Goal: Transaction & Acquisition: Purchase product/service

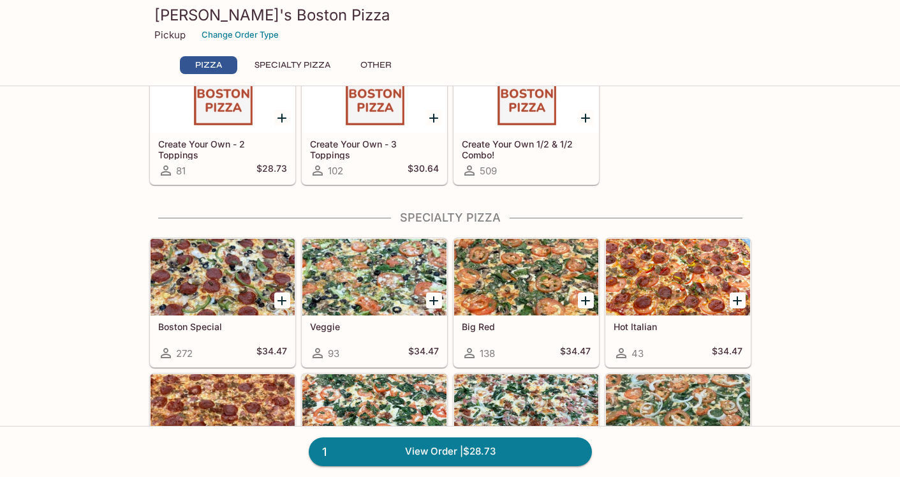
scroll to position [345, 0]
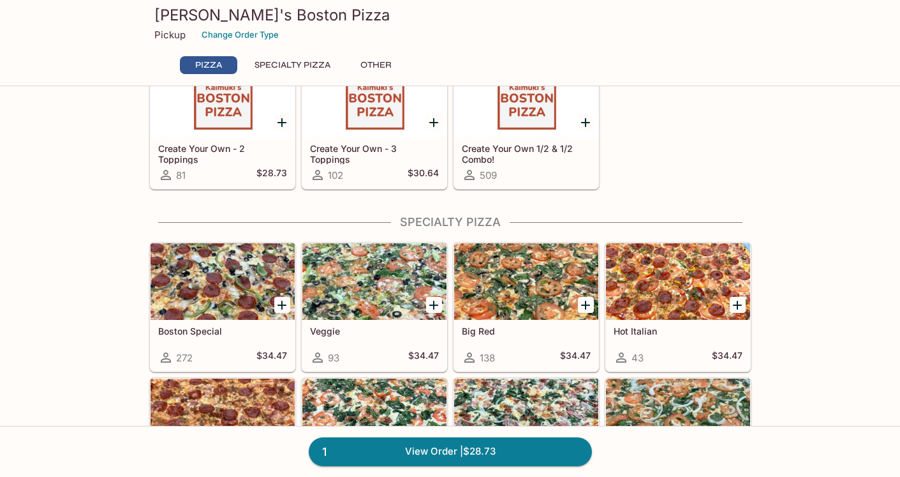
click at [282, 304] on icon "Add Boston Special" at bounding box center [281, 304] width 9 height 9
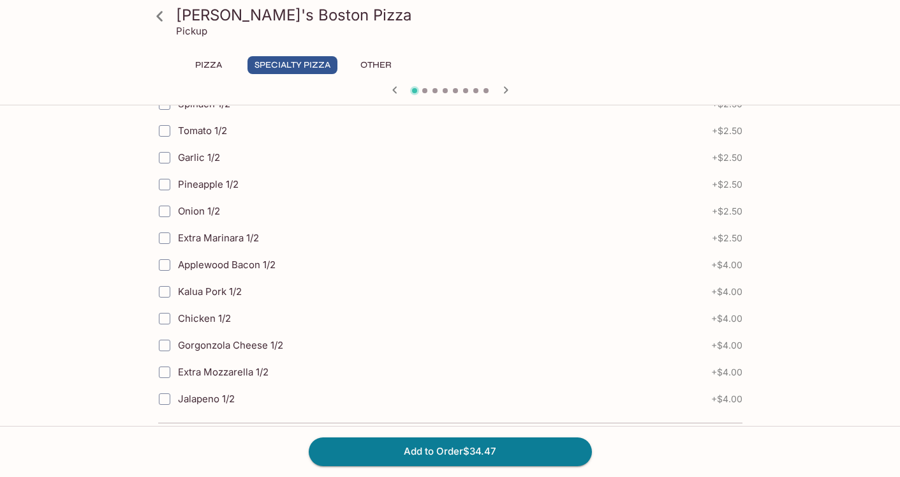
scroll to position [1162, 0]
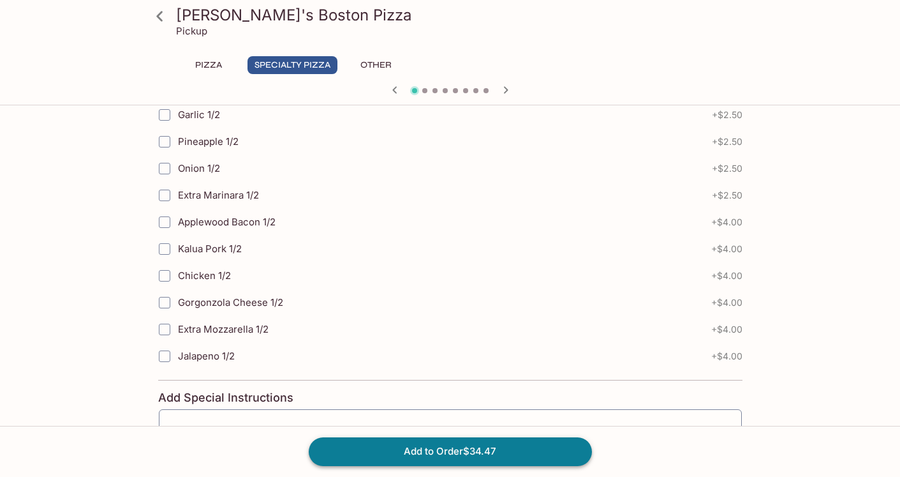
click at [364, 442] on button "Add to Order $34.47" at bounding box center [450, 451] width 283 height 28
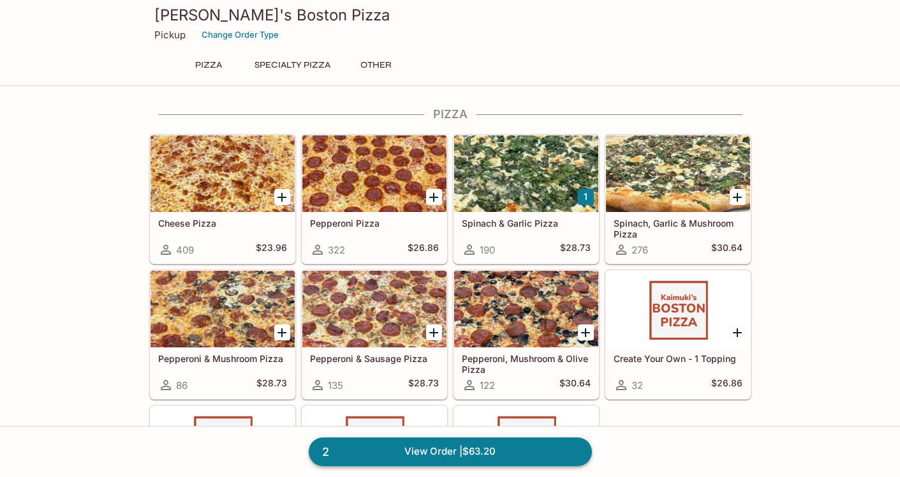
click at [488, 441] on link "2 View Order | $63.20" at bounding box center [450, 451] width 283 height 28
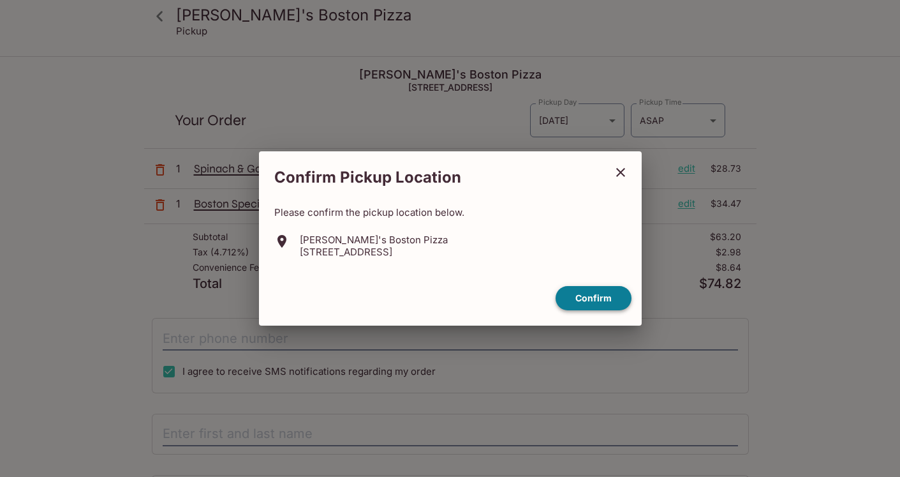
click at [574, 294] on button "Confirm" at bounding box center [594, 298] width 76 height 25
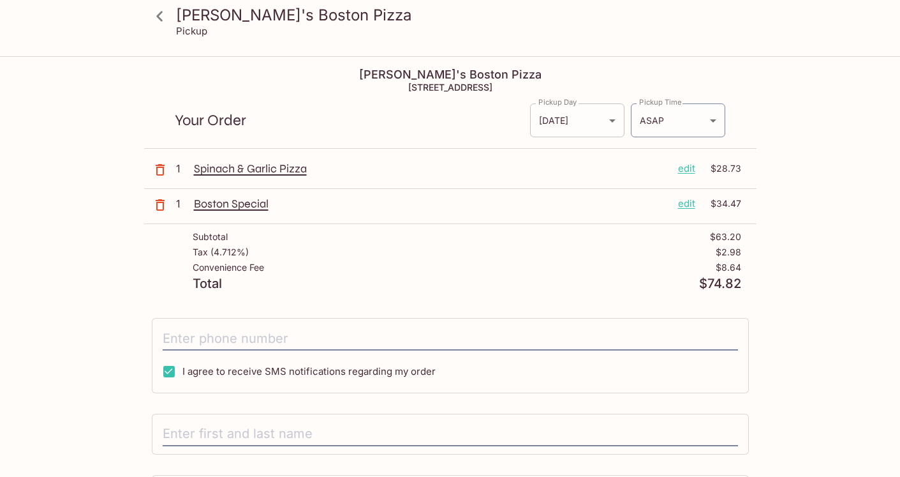
click at [559, 128] on body "[PERSON_NAME]'s Boston Pizza Pickup Kaimuki's Boston Pizza [STREET_ADDRESS] You…" at bounding box center [450, 295] width 900 height 477
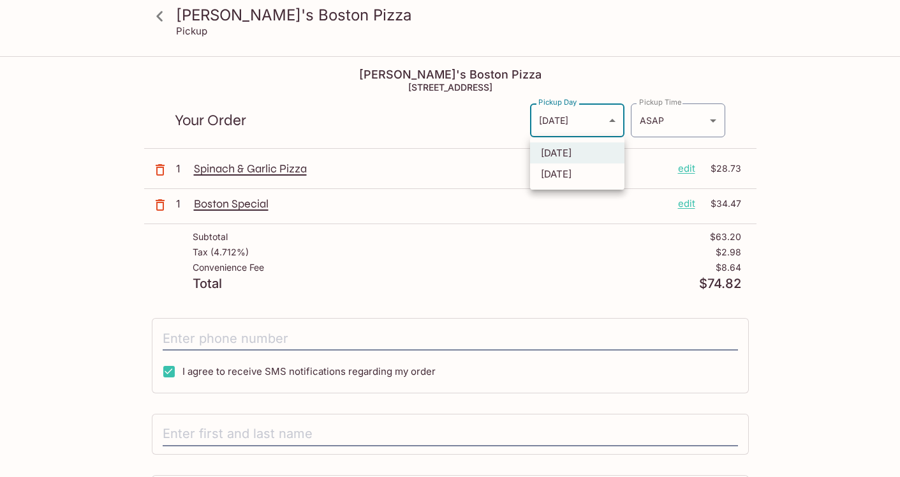
click at [558, 175] on li "[DATE]" at bounding box center [577, 173] width 94 height 21
type input "[DATE]"
type input "[DATE]T21:45:00.000000Z"
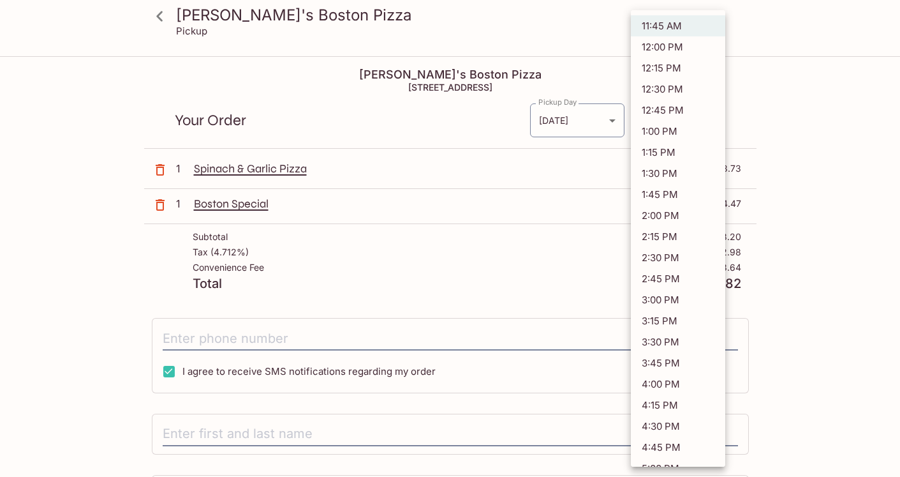
click at [640, 121] on body "Kaimuki's Boston Pizza Pickup Kaimuki's Boston Pizza [STREET_ADDRESS] Your Orde…" at bounding box center [450, 295] width 900 height 477
click at [645, 24] on li "11:45 AM" at bounding box center [678, 25] width 94 height 21
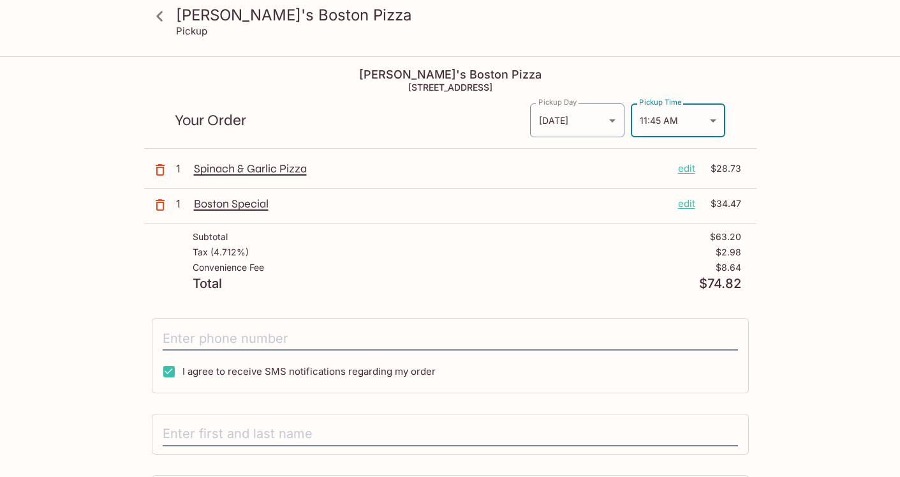
scroll to position [45, 0]
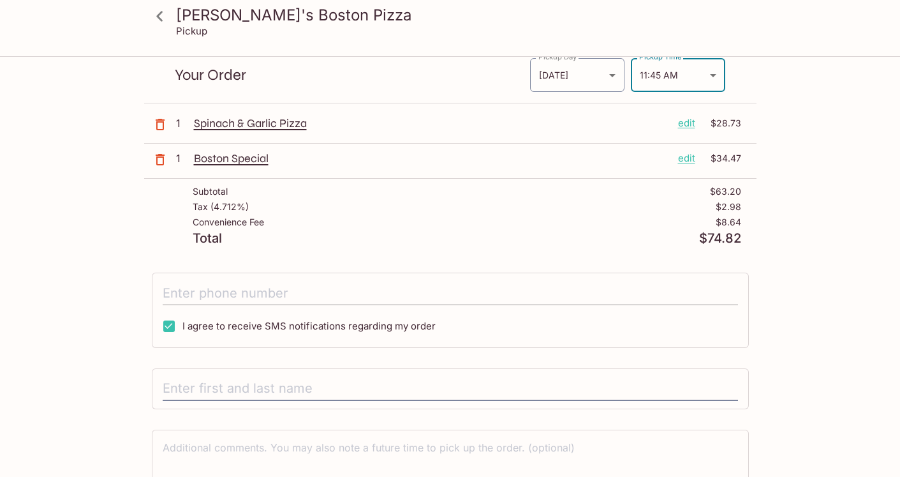
click at [388, 283] on input "tel" at bounding box center [450, 293] width 575 height 24
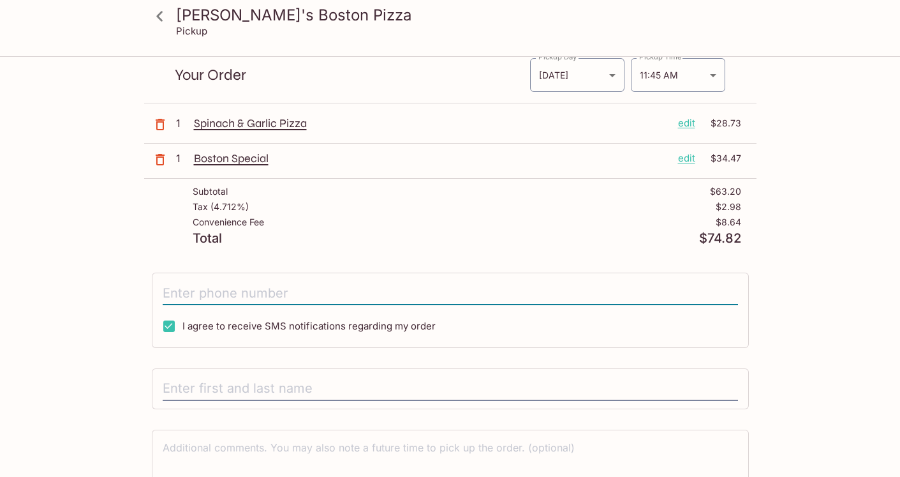
type input "[PHONE_NUMBER]"
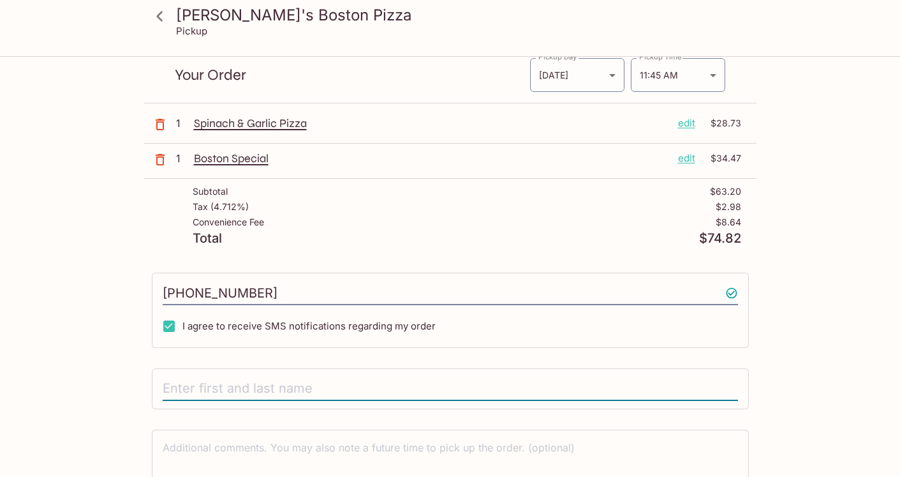
click at [266, 383] on input "text" at bounding box center [450, 388] width 575 height 24
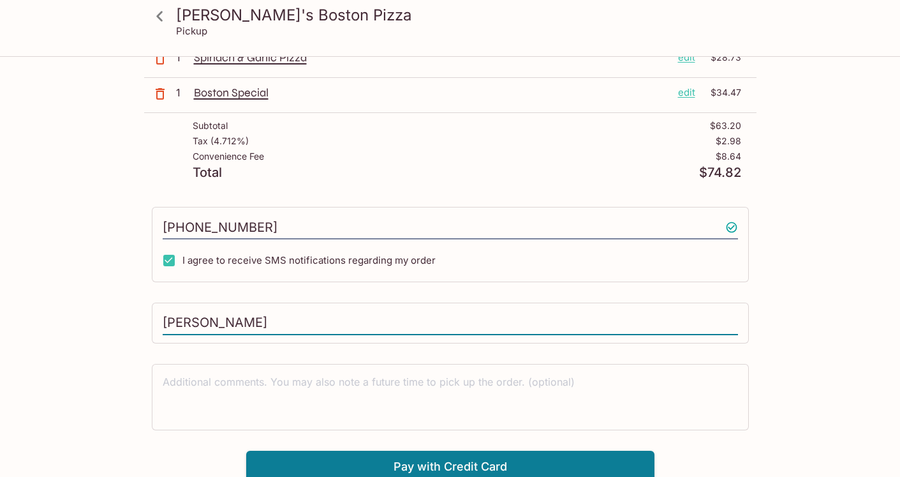
scroll to position [116, 0]
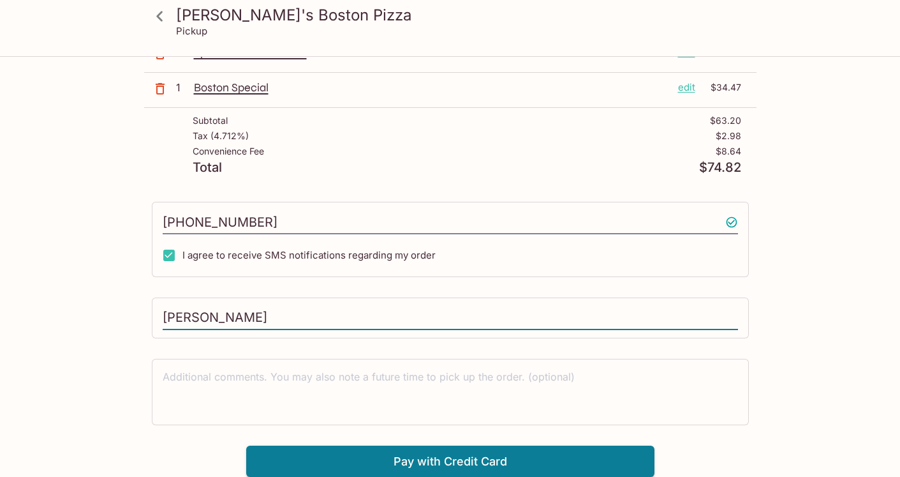
type input "[PERSON_NAME]"
click at [276, 404] on textarea at bounding box center [450, 391] width 575 height 44
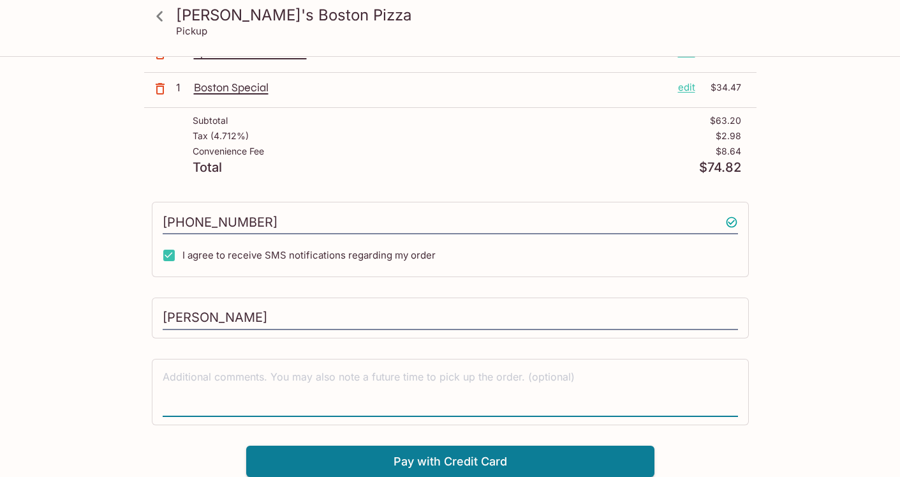
scroll to position [0, 0]
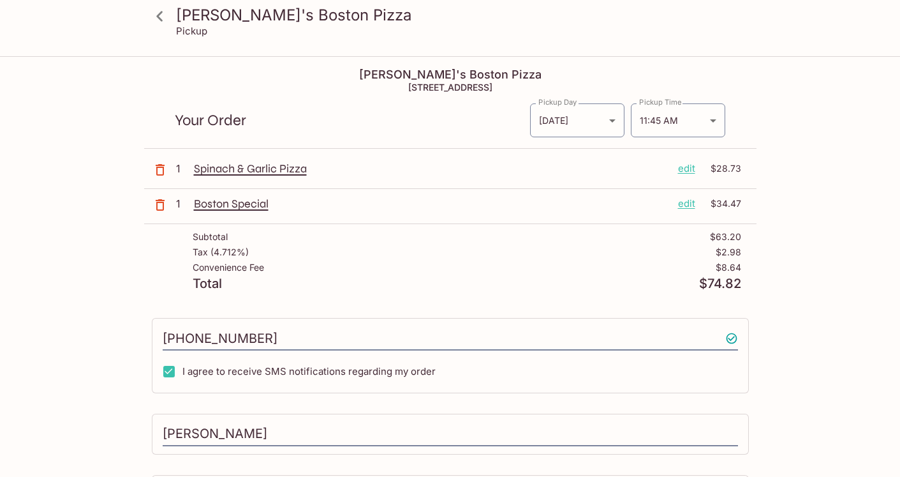
click at [211, 208] on p "Boston Special" at bounding box center [431, 203] width 474 height 14
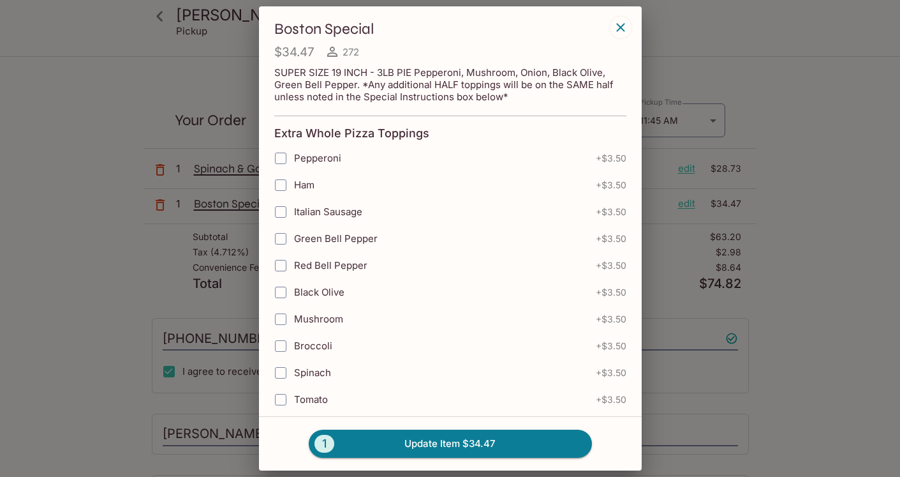
click at [167, 115] on div "Boston Special $34.47 272 SUPER SIZE 19 INCH - 3LB PIE Pepperoni, Mushroom, Oni…" at bounding box center [450, 238] width 900 height 477
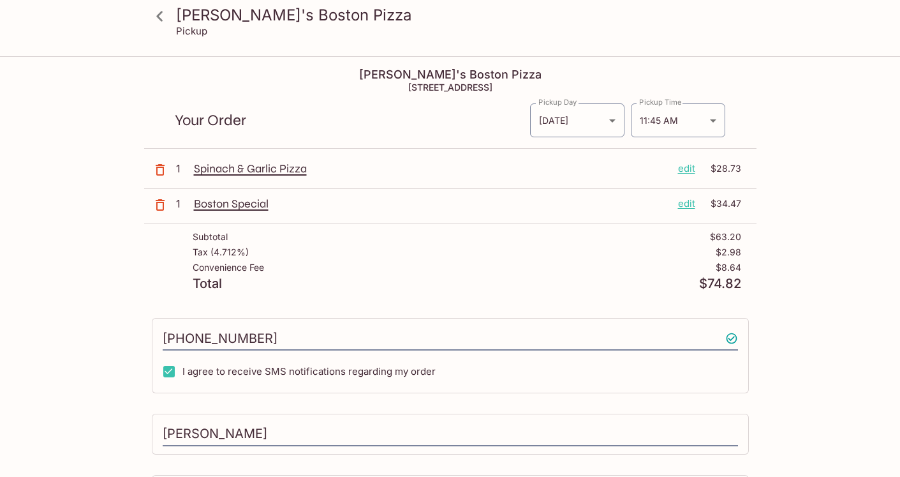
click at [206, 207] on p "Boston Special" at bounding box center [431, 203] width 474 height 14
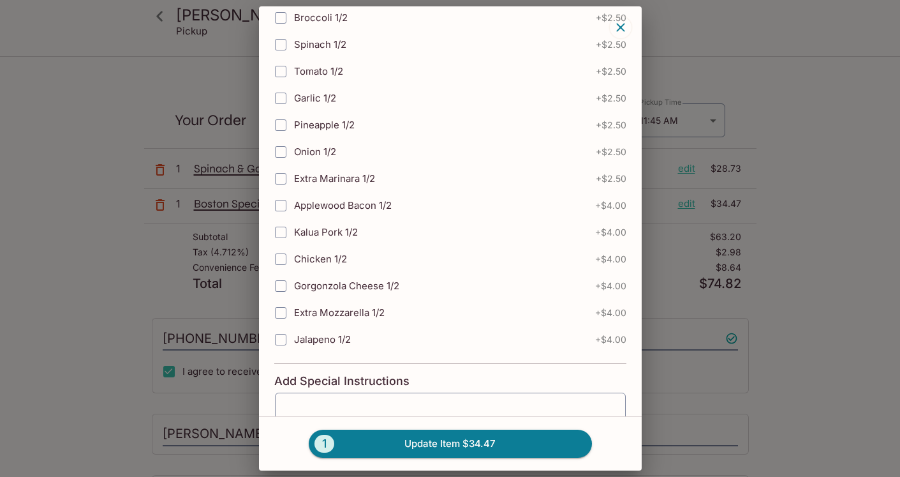
scroll to position [1079, 0]
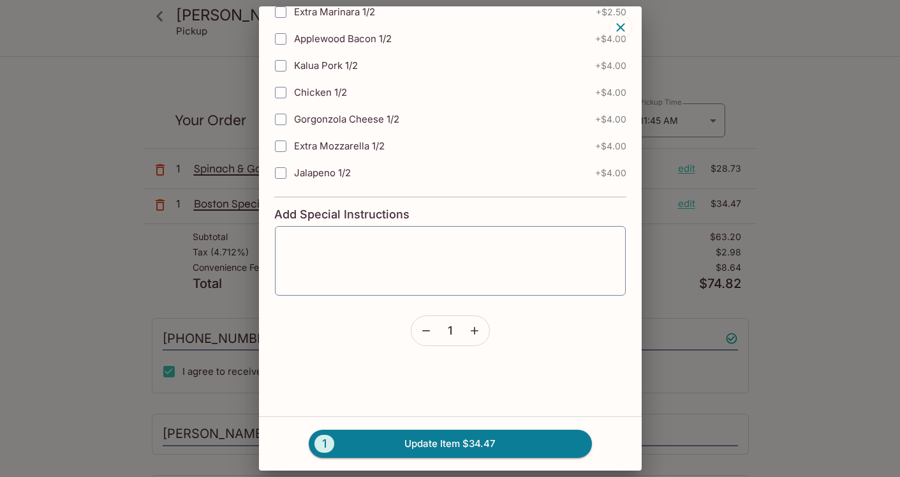
click at [175, 246] on div "Boston Special $34.47 272 SUPER SIZE 19 INCH - 3LB PIE Pepperoni, Mushroom, Oni…" at bounding box center [450, 238] width 900 height 477
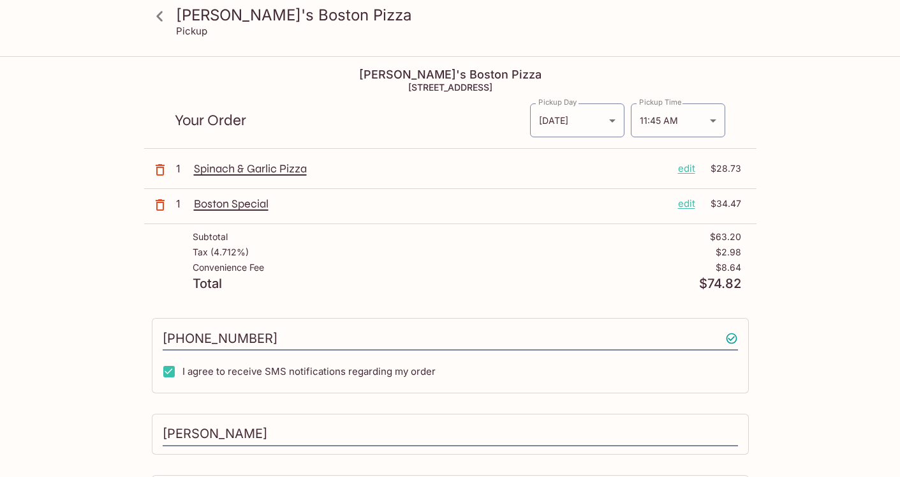
click at [237, 177] on div "Spinach & Garlic Pizza edit $28.73" at bounding box center [467, 170] width 547 height 19
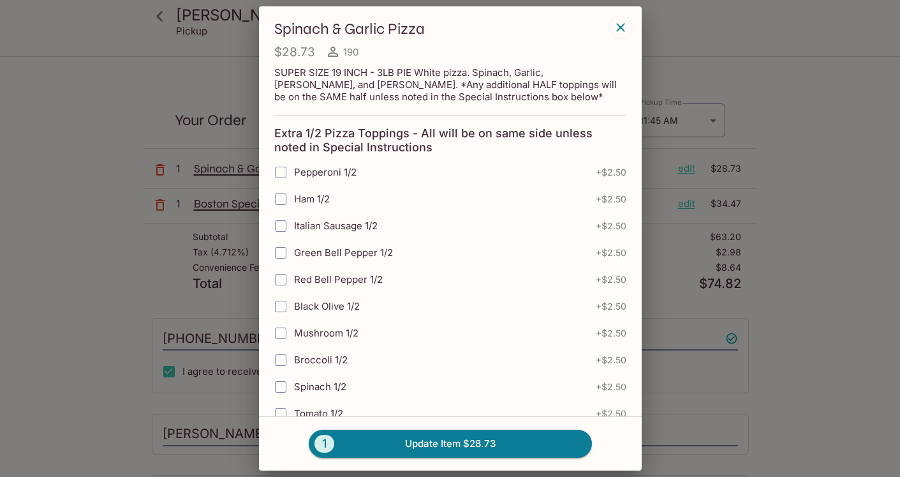
scroll to position [508, 0]
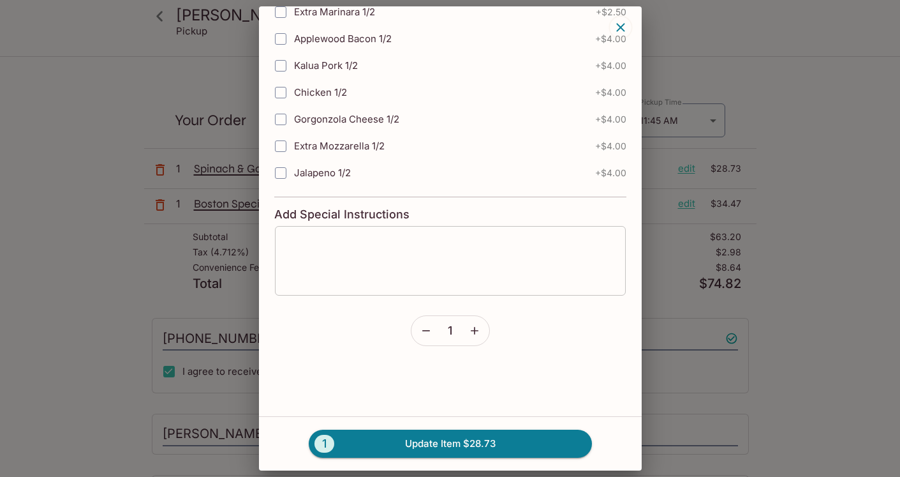
click at [302, 255] on textarea at bounding box center [450, 260] width 333 height 48
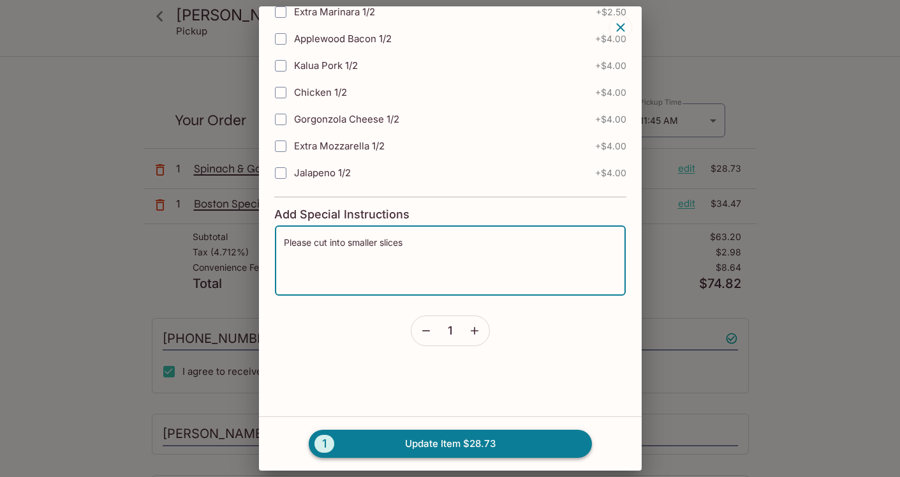
type textarea "Please cut into smaller slices"
click at [381, 436] on button "1 Update Item $28.73" at bounding box center [450, 443] width 283 height 28
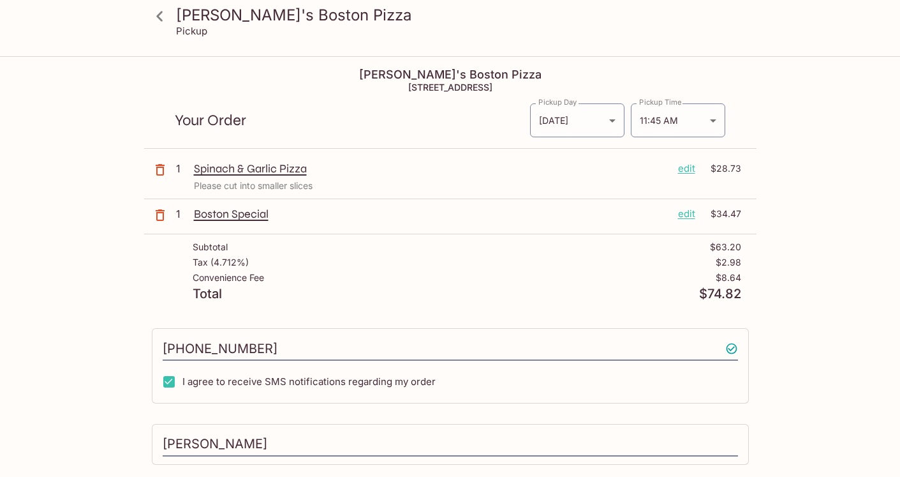
click at [220, 217] on p "Boston Special" at bounding box center [431, 214] width 474 height 14
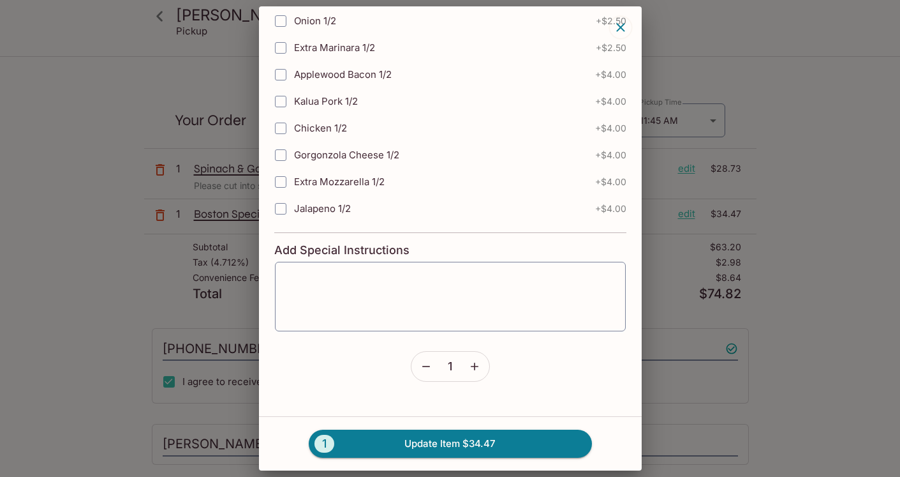
scroll to position [1079, 0]
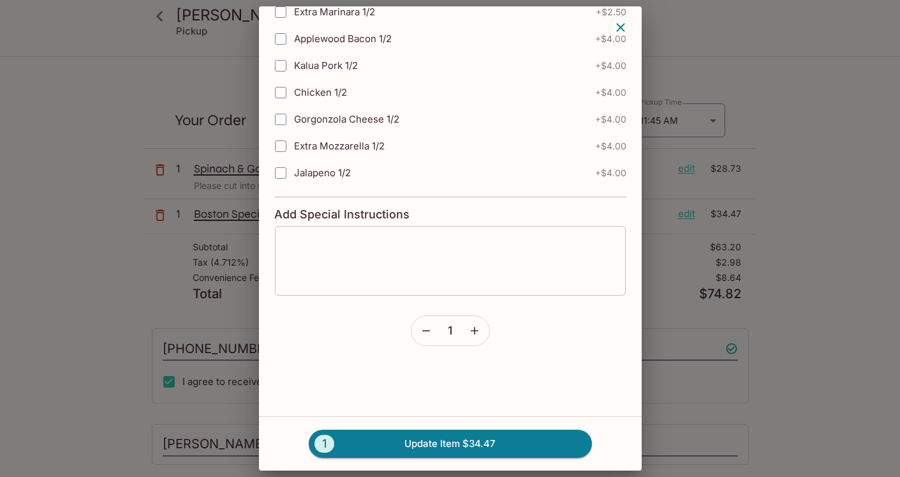
click at [329, 269] on textarea at bounding box center [450, 261] width 333 height 48
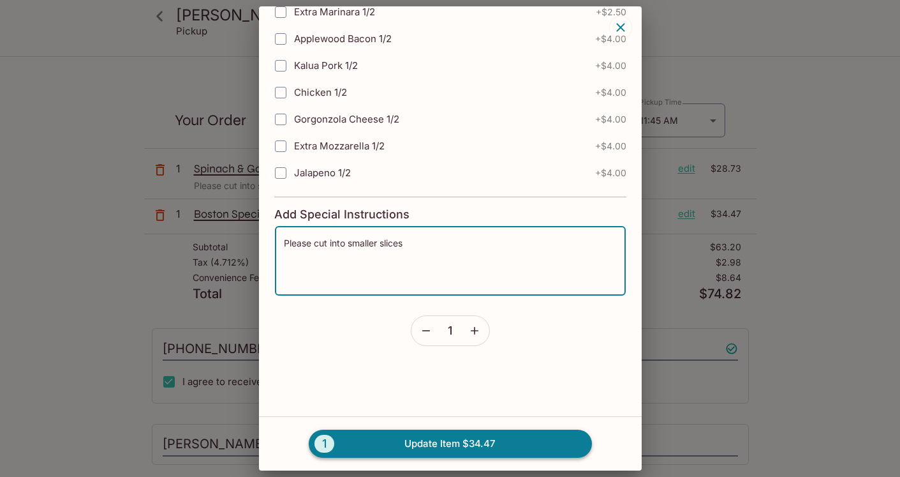
type textarea "Please cut into smaller slices"
click at [401, 439] on button "1 Update Item $34.47" at bounding box center [450, 443] width 283 height 28
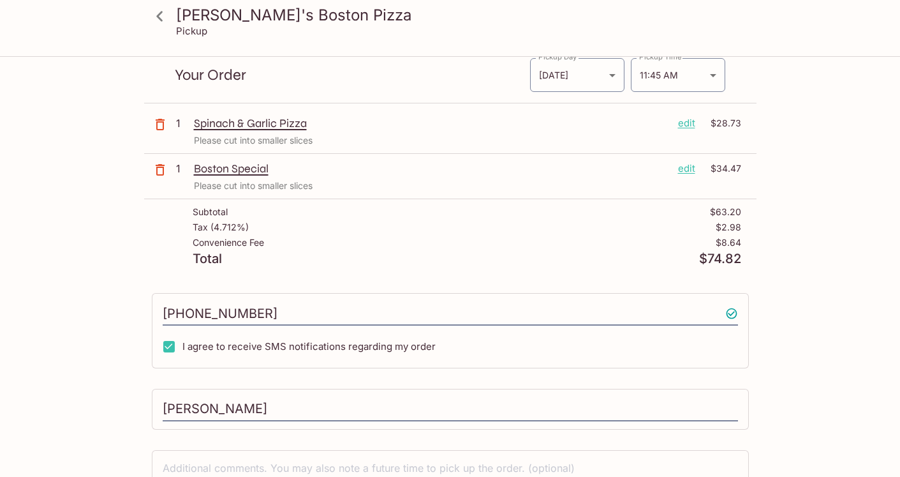
scroll to position [137, 0]
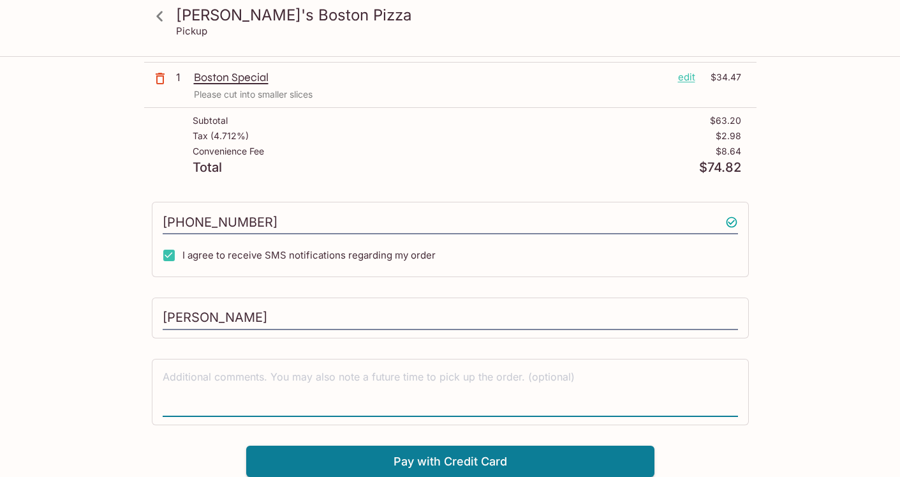
click at [276, 380] on textarea at bounding box center [450, 391] width 575 height 44
type textarea "Please cut the pizzas into smaller slices!"
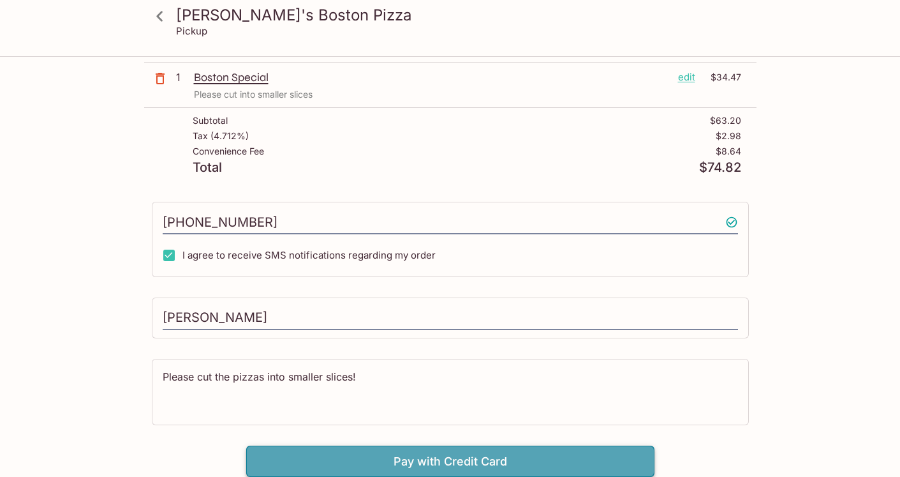
click at [350, 452] on button "Pay with Credit Card" at bounding box center [450, 461] width 408 height 32
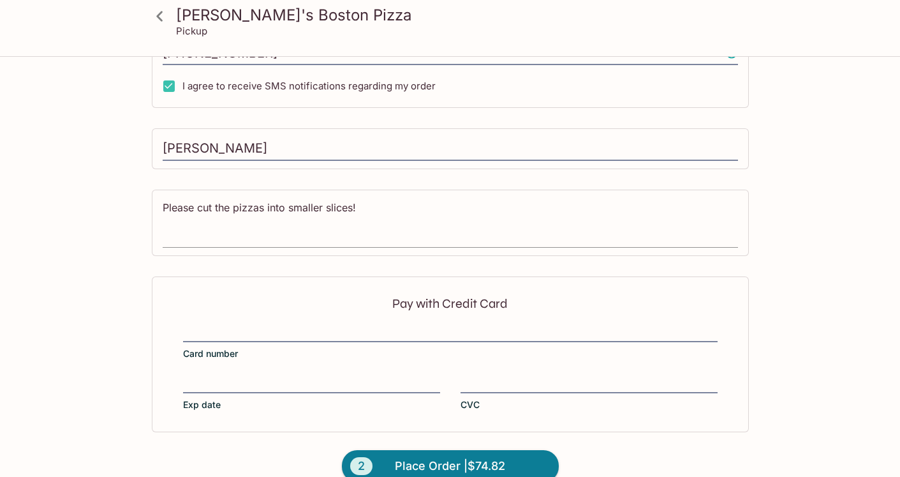
scroll to position [328, 0]
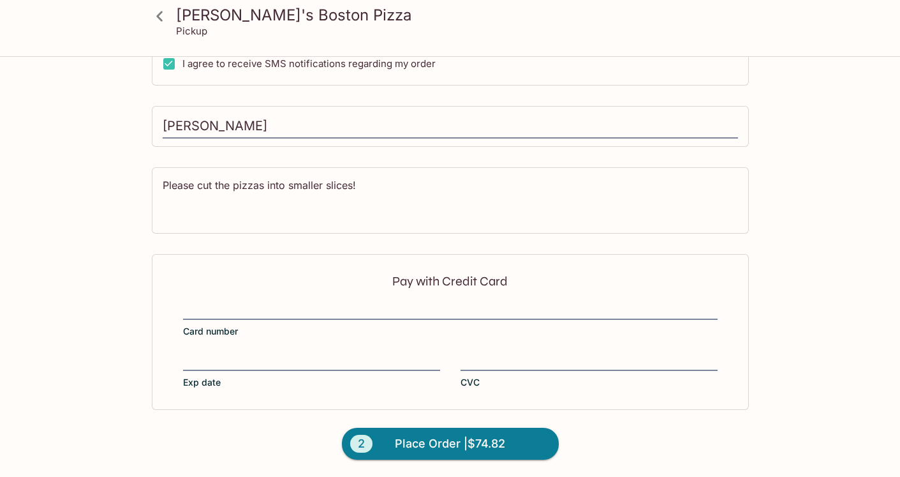
click at [283, 323] on label "Card number" at bounding box center [450, 320] width 535 height 36
click at [283, 304] on input "Card number" at bounding box center [450, 303] width 535 height 1
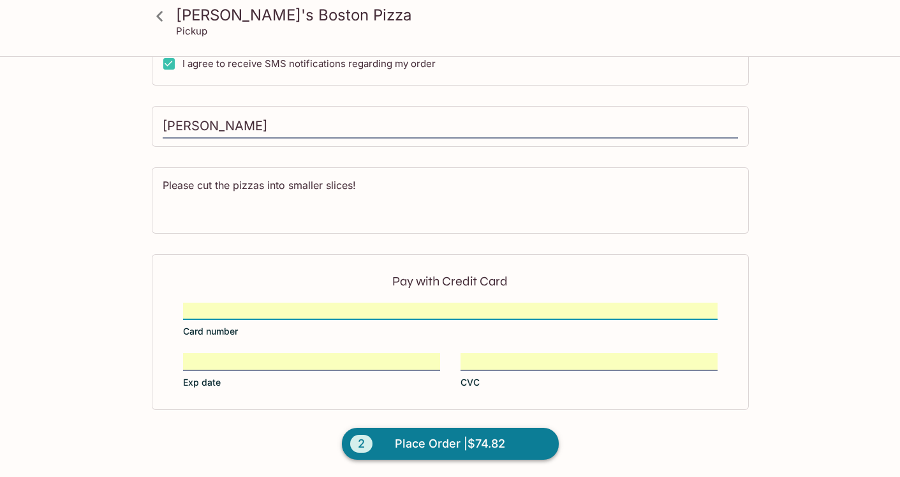
click at [440, 449] on span "Place Order | $74.82" at bounding box center [450, 443] width 110 height 20
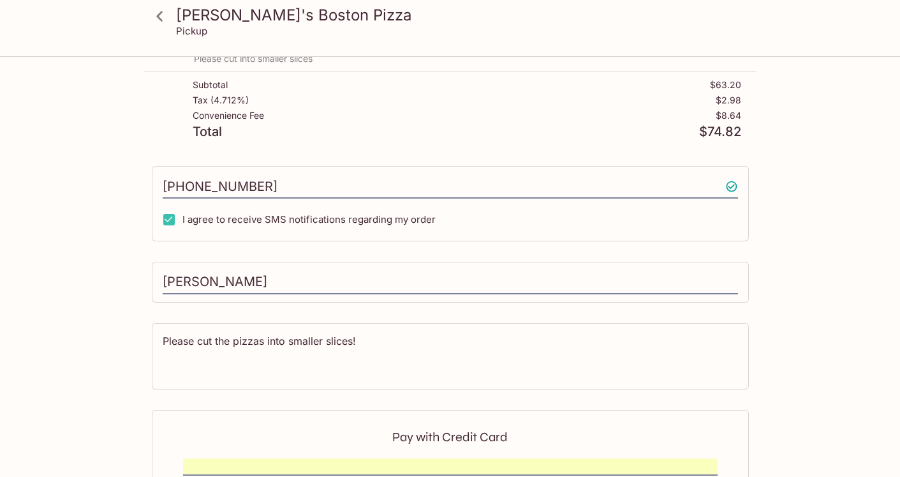
scroll to position [0, 0]
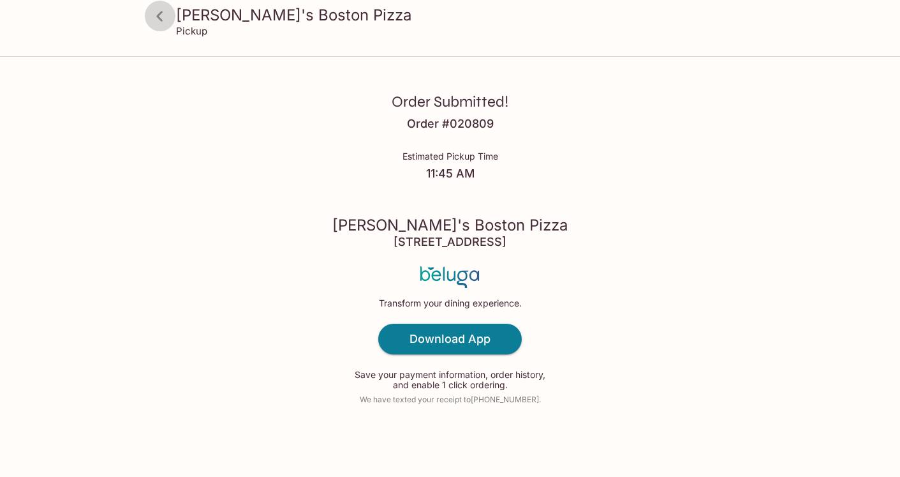
click at [161, 20] on icon at bounding box center [159, 16] width 6 height 10
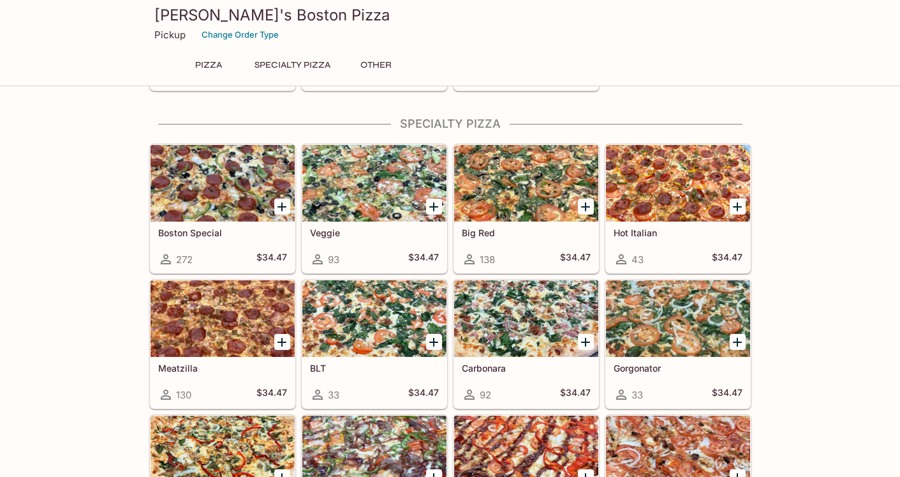
scroll to position [464, 0]
